Goal: Find specific page/section: Find specific page/section

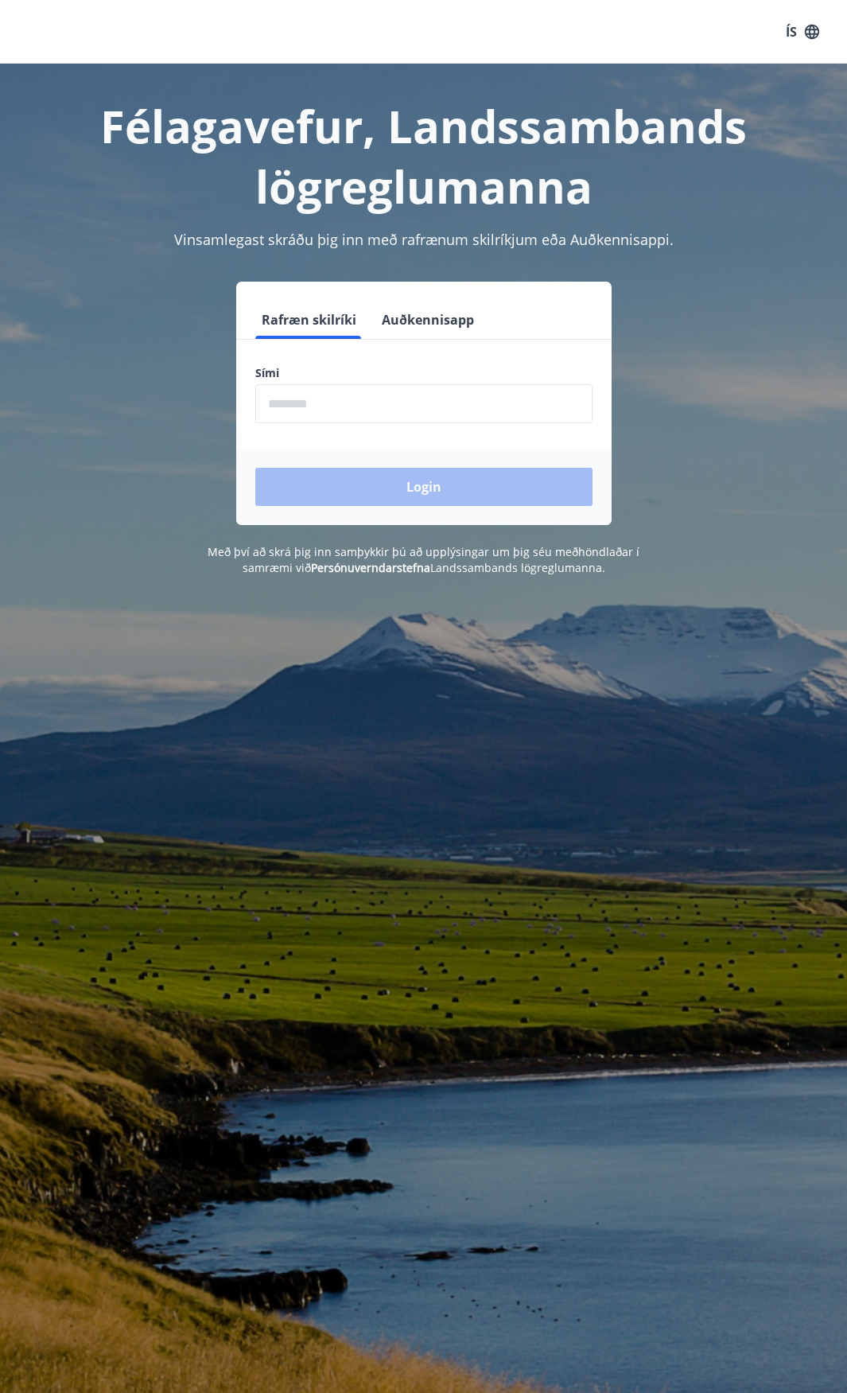
click at [321, 407] on input "phone" at bounding box center [423, 403] width 337 height 39
type input "********"
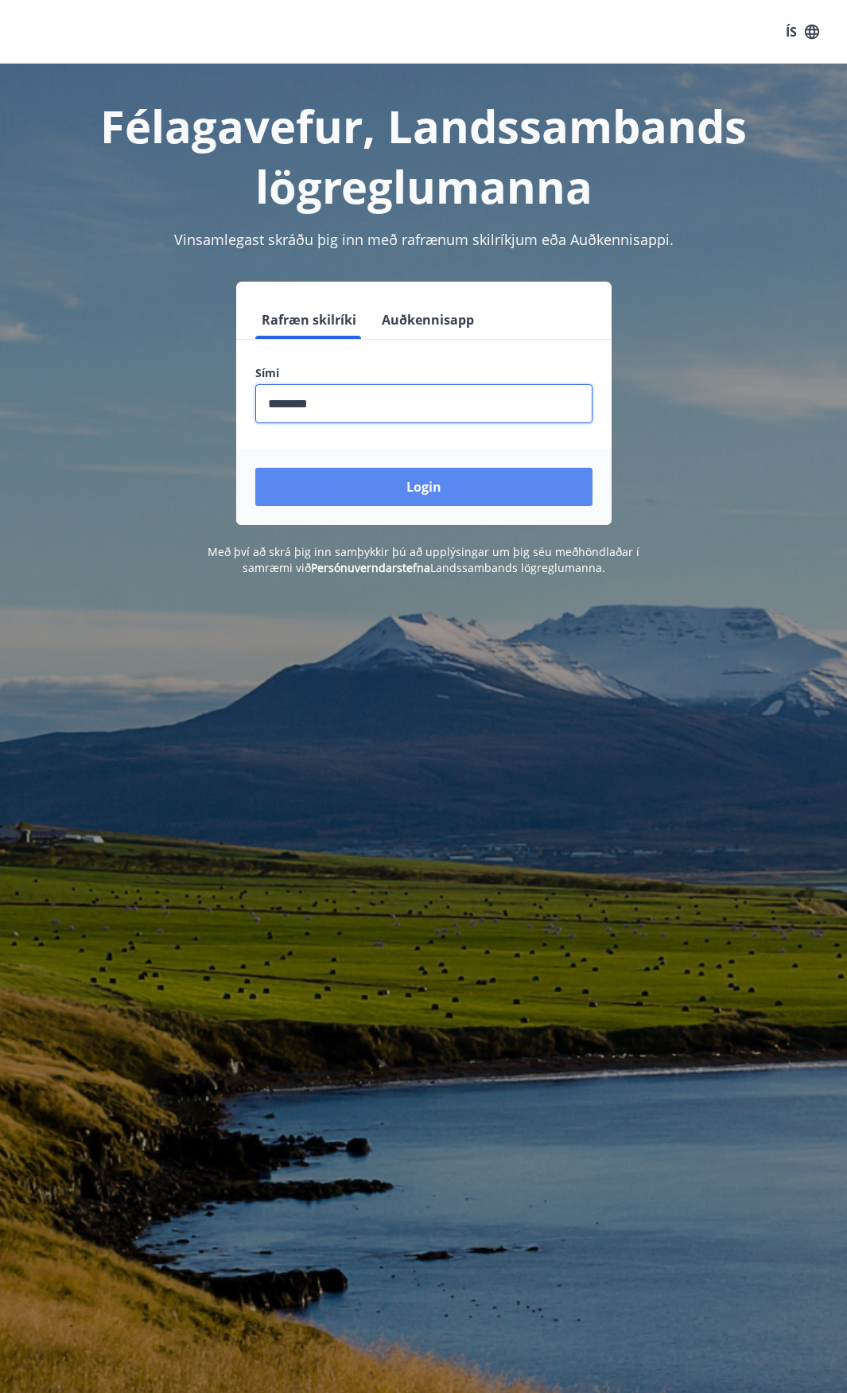
click at [408, 483] on button "Login" at bounding box center [423, 487] width 337 height 38
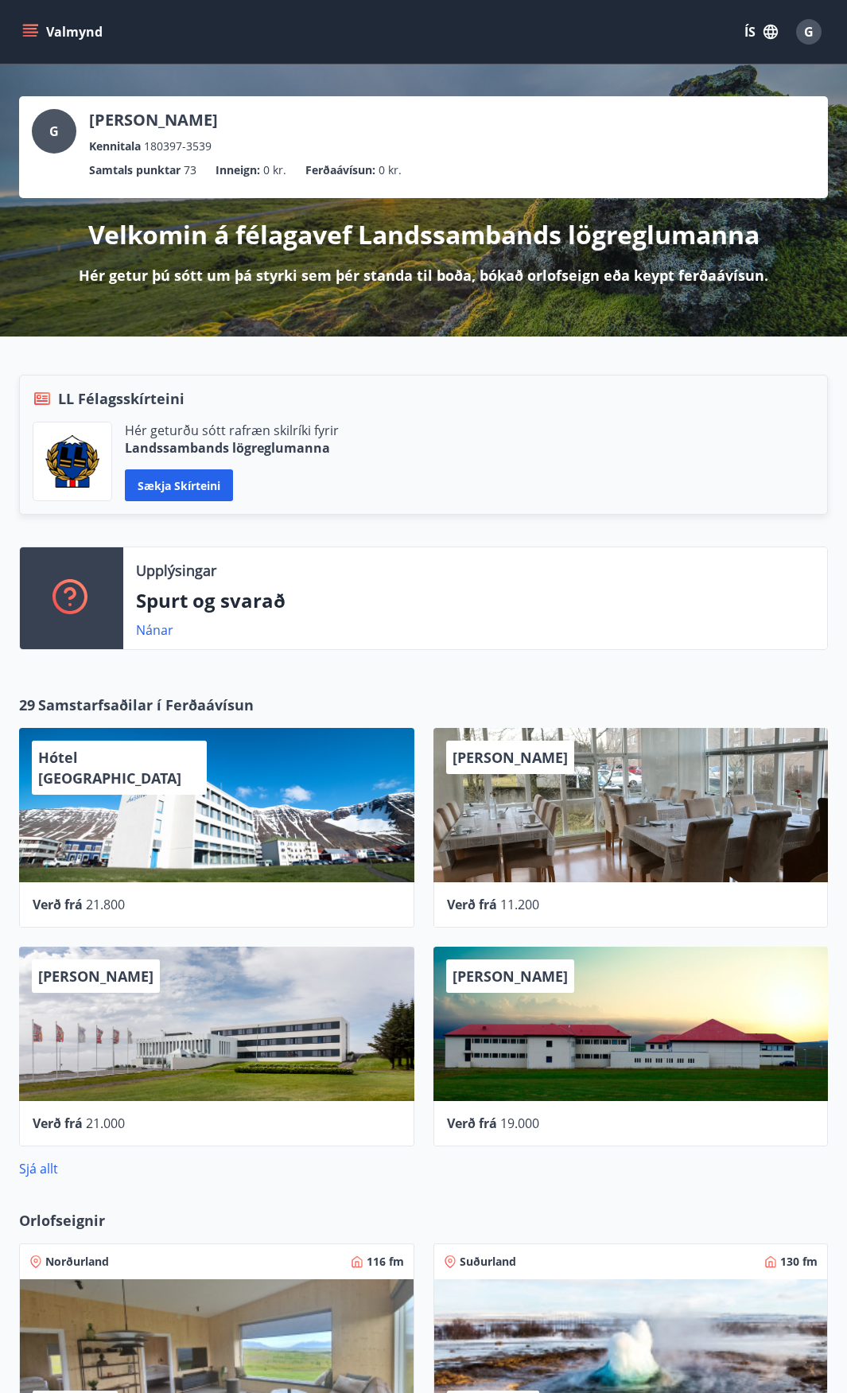
click at [46, 31] on button "Valmynd" at bounding box center [64, 32] width 90 height 29
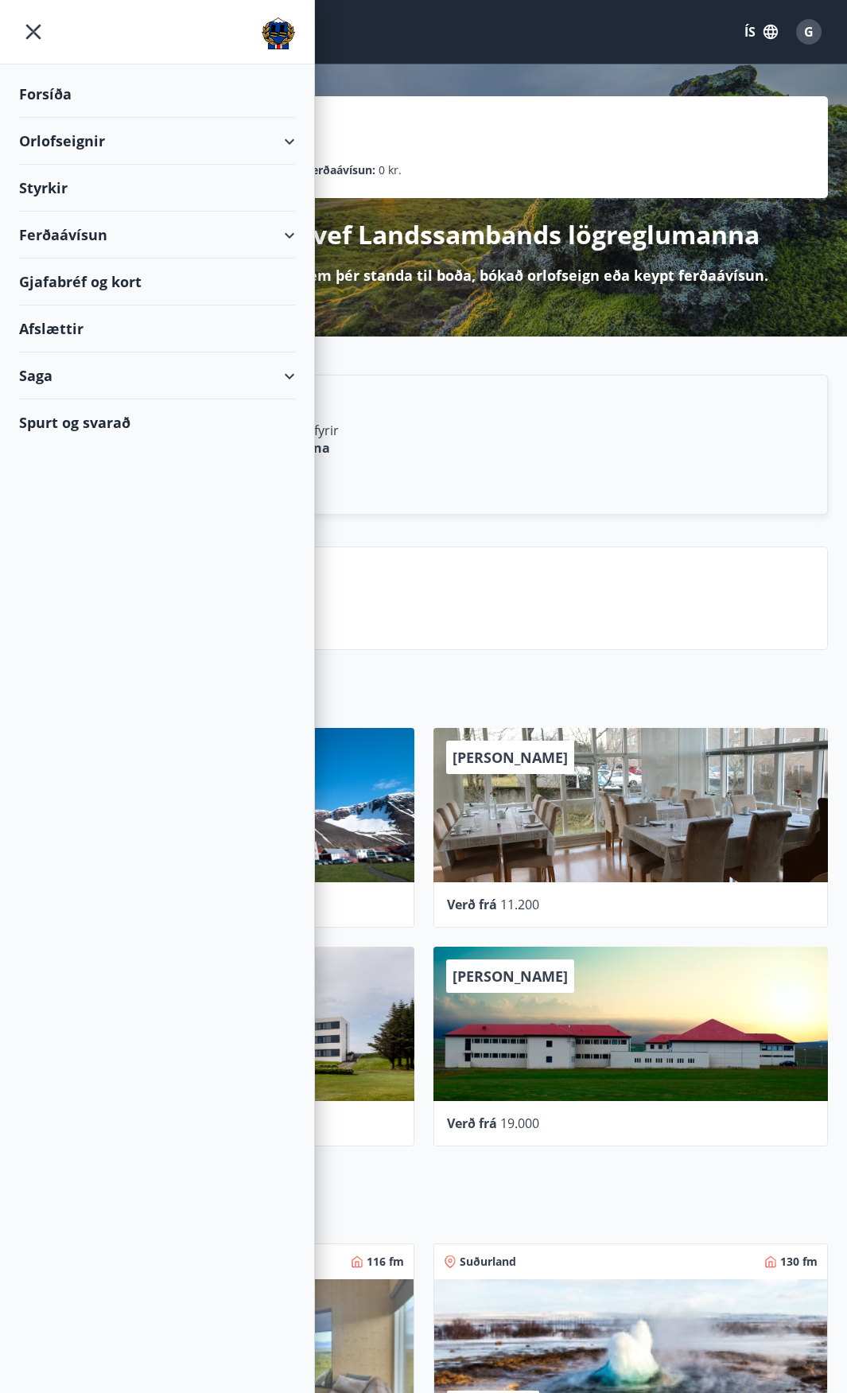
click at [102, 229] on div "Ferðaávísun" at bounding box center [157, 235] width 276 height 47
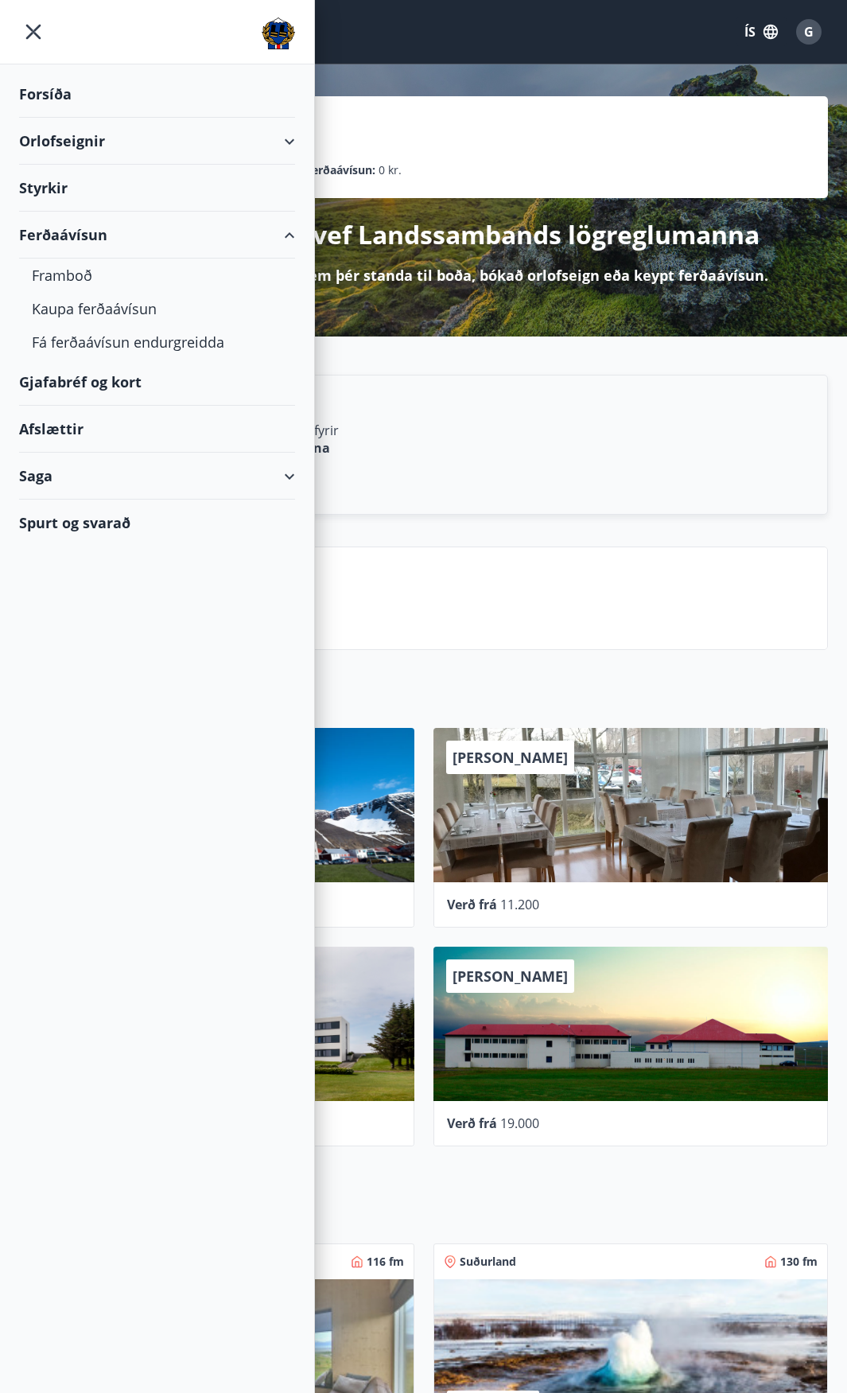
click at [102, 229] on div "Ferðaávísun" at bounding box center [157, 235] width 276 height 47
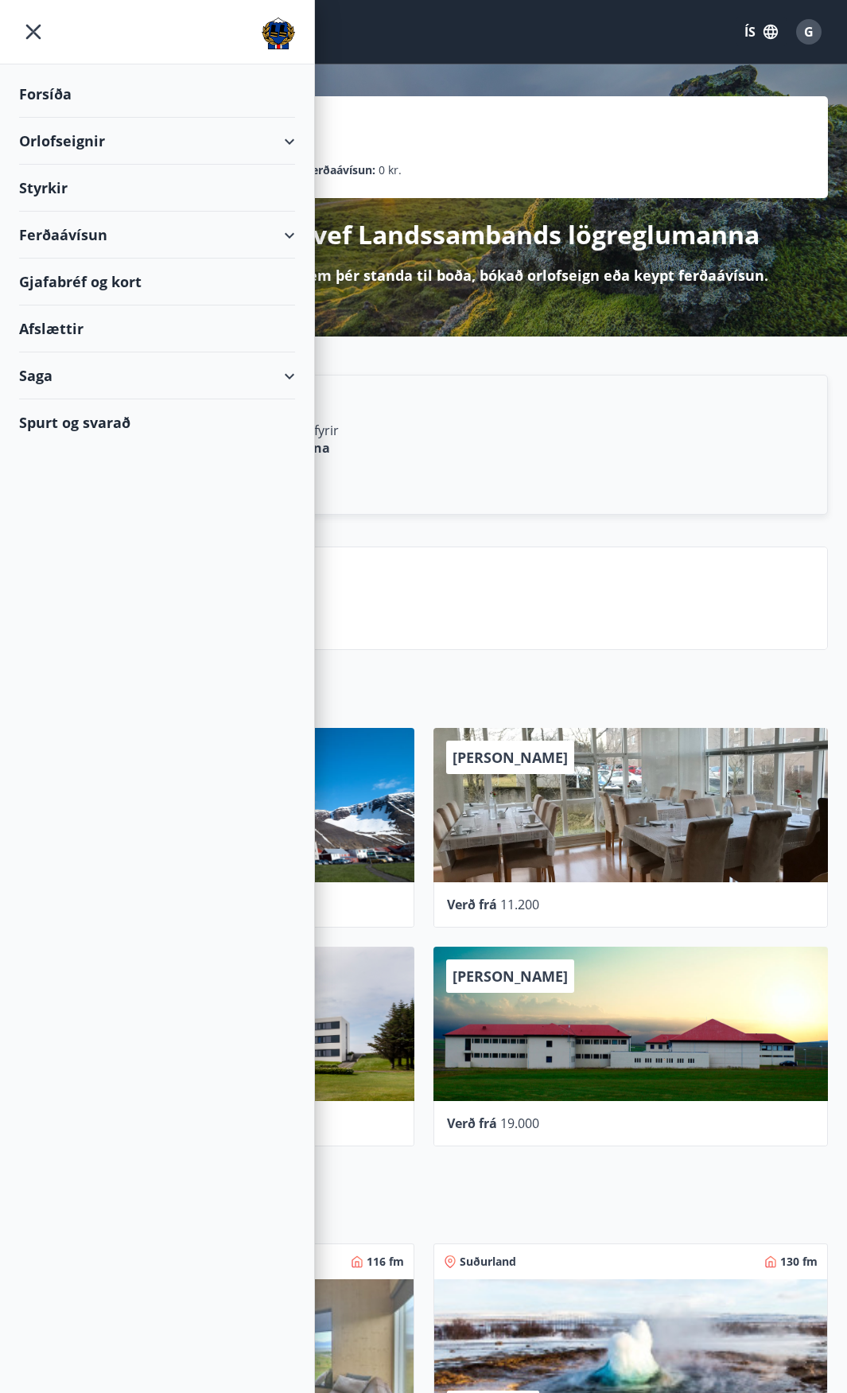
click at [110, 281] on div "Gjafabréf og kort" at bounding box center [157, 282] width 276 height 47
